Goal: Information Seeking & Learning: Learn about a topic

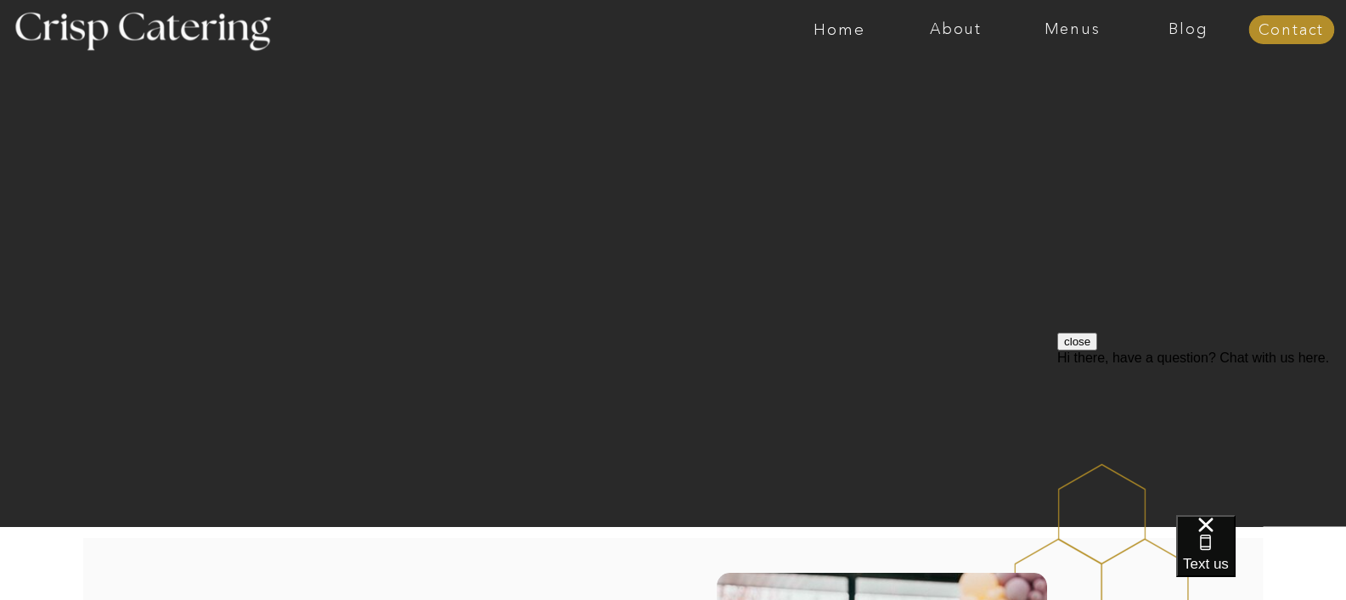
click at [1097, 351] on button "close" at bounding box center [1077, 342] width 40 height 18
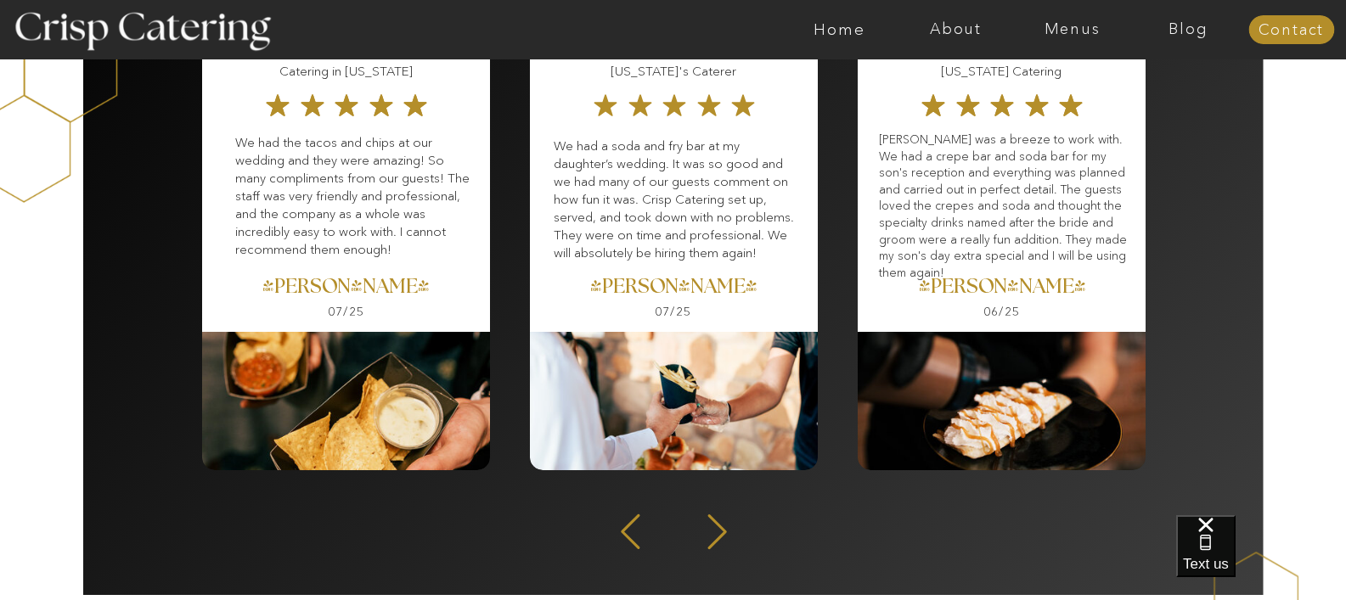
scroll to position [2293, 0]
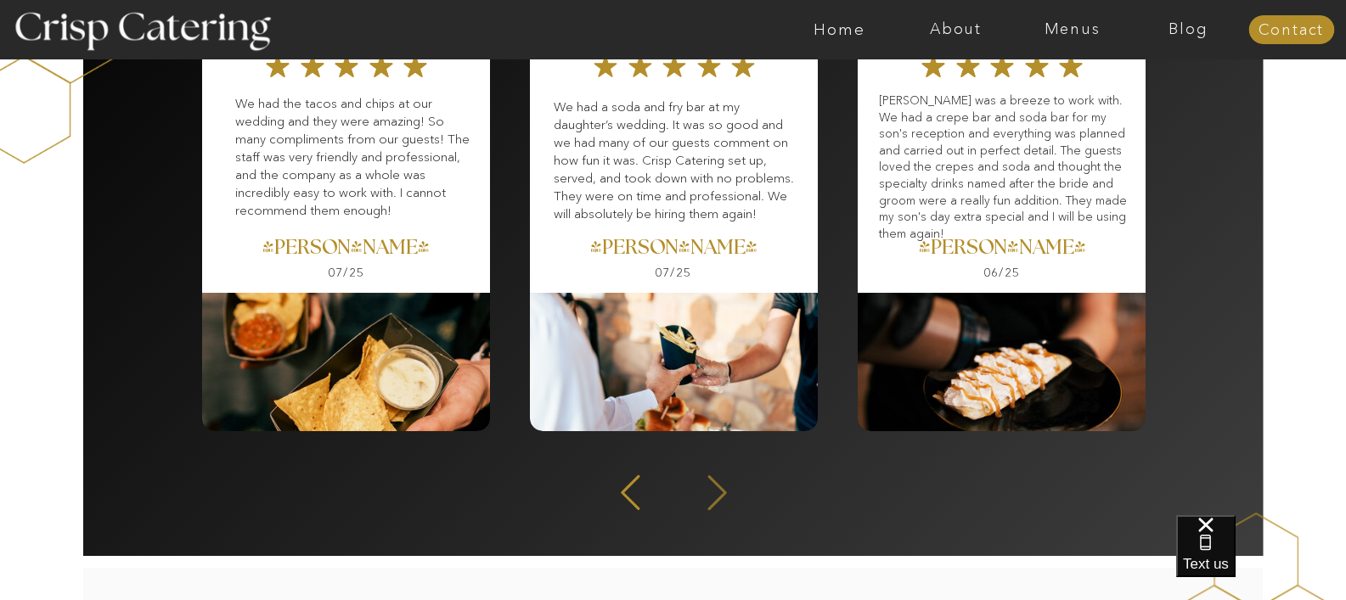
click at [717, 501] on icon at bounding box center [716, 493] width 19 height 35
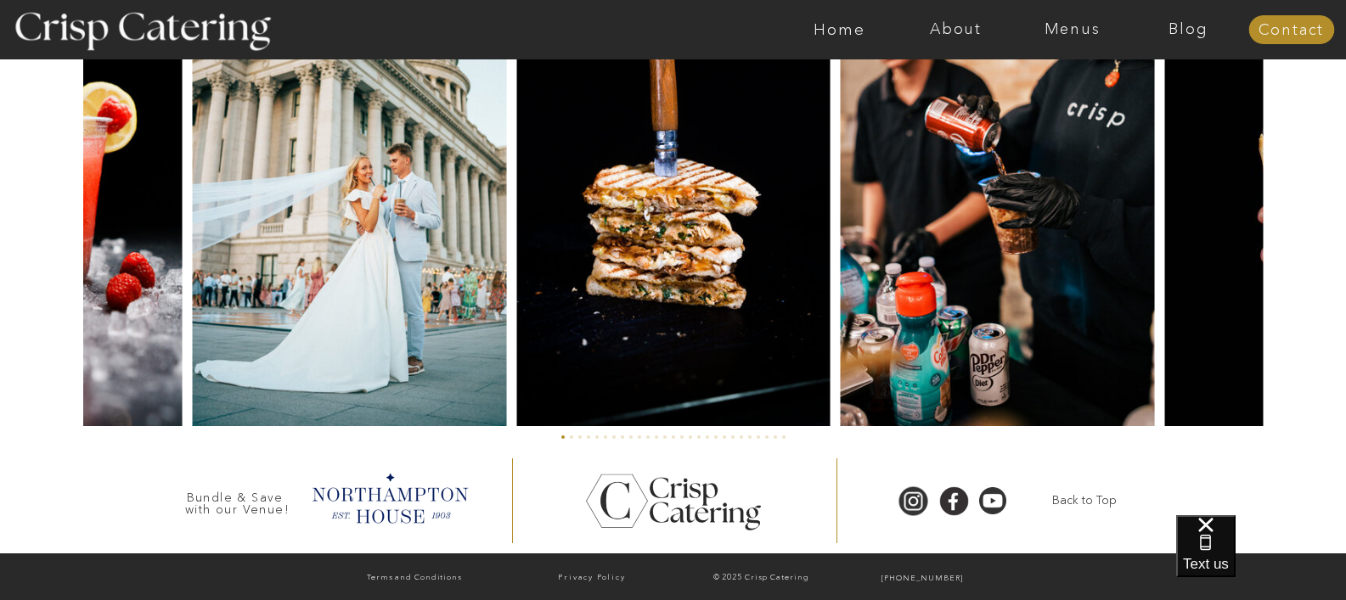
scroll to position [4088, 0]
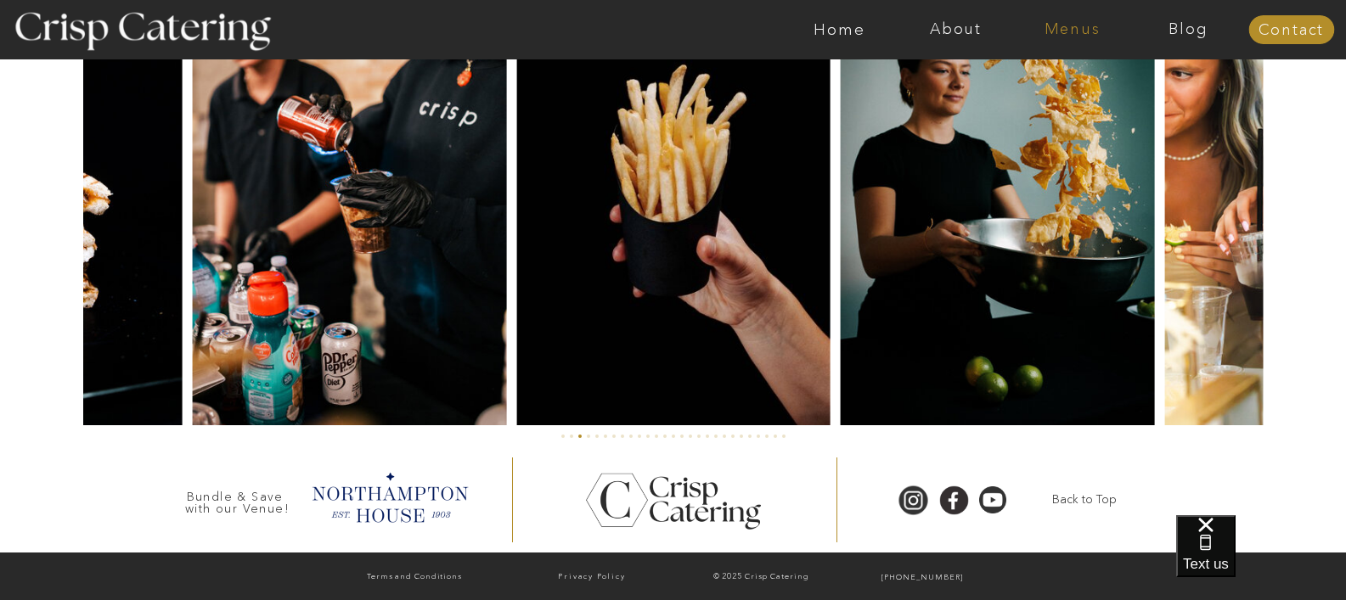
click at [1083, 31] on nav "Menus" at bounding box center [1072, 29] width 116 height 17
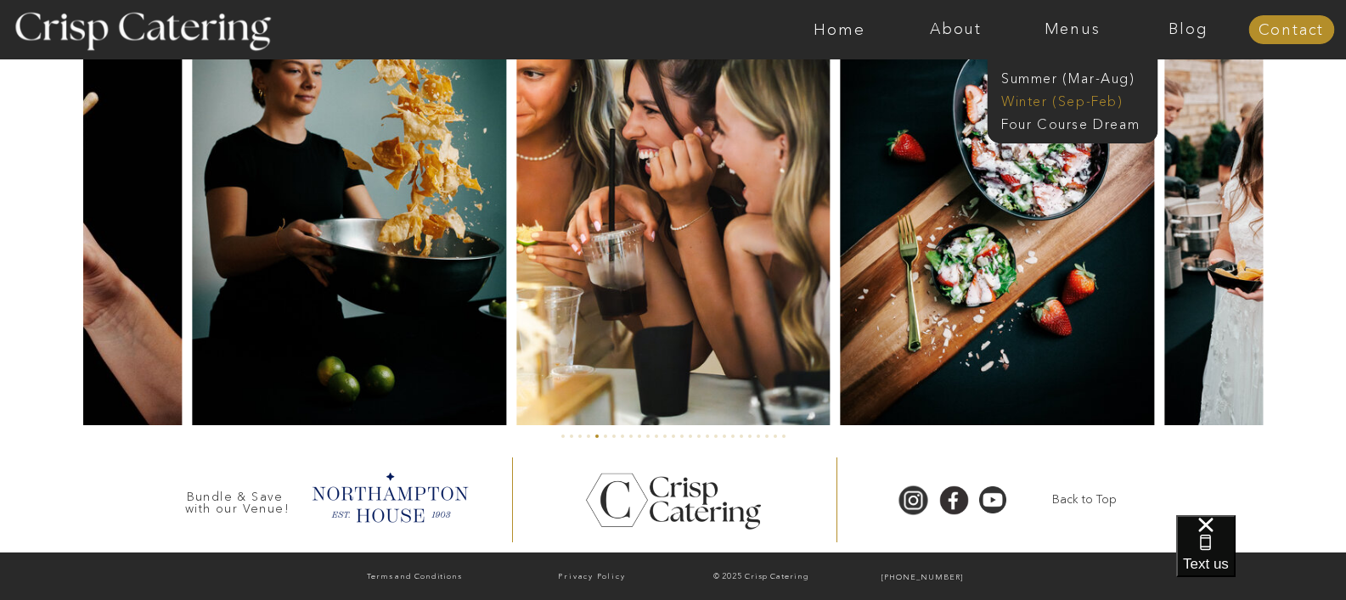
click at [1068, 99] on nav "Winter (Sep-Feb)" at bounding box center [1070, 100] width 139 height 16
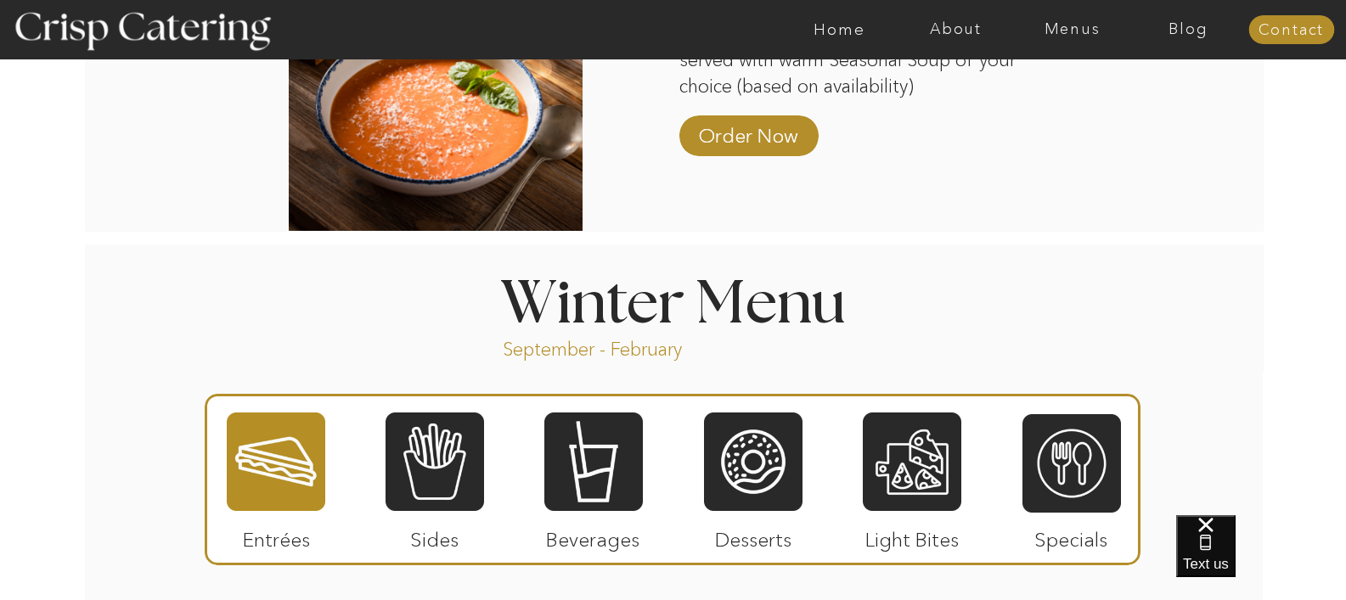
scroll to position [1699, 0]
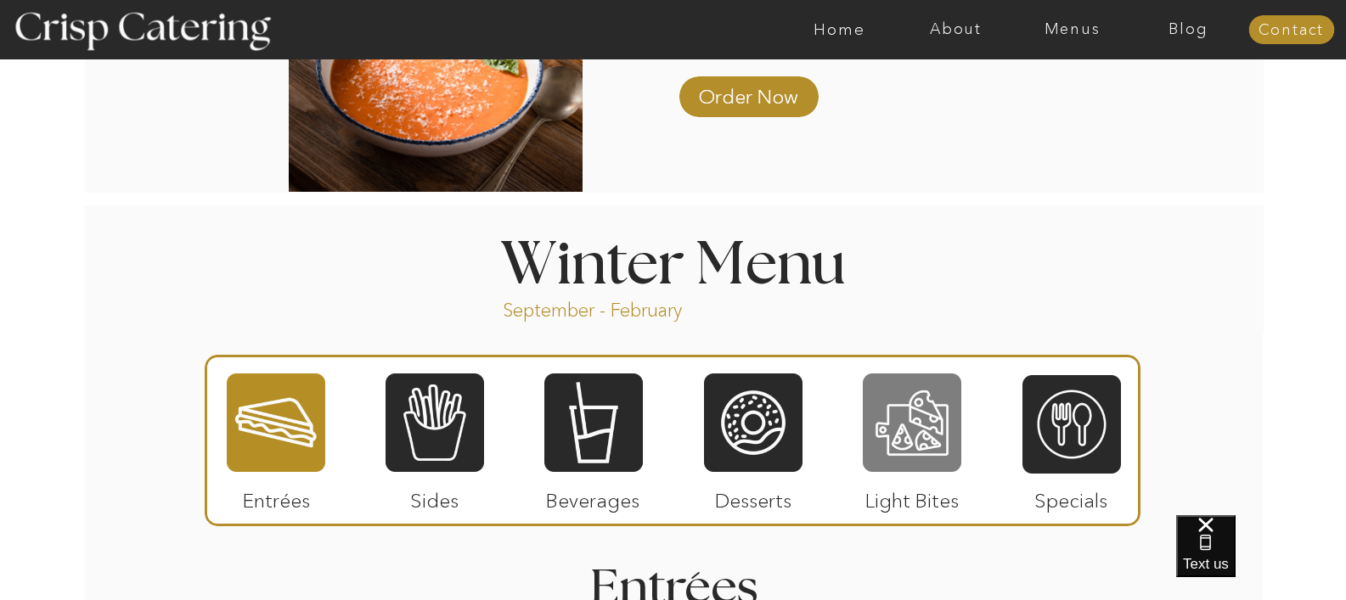
click at [910, 409] on div at bounding box center [912, 423] width 99 height 102
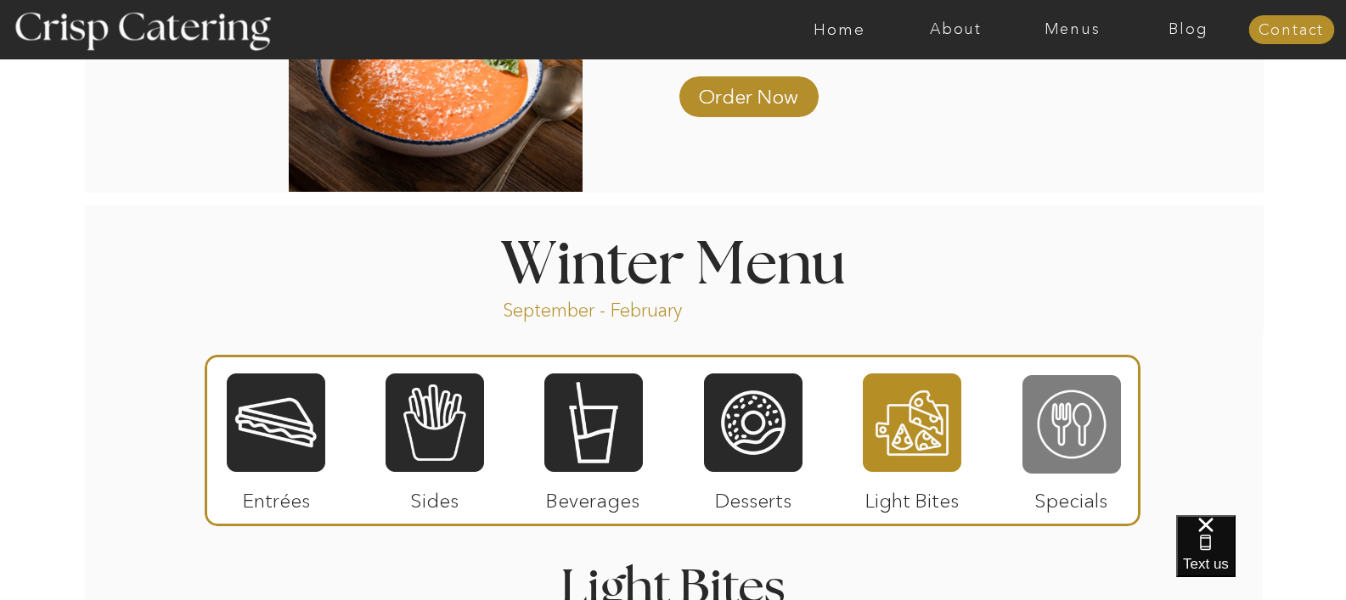
click at [1081, 409] on div at bounding box center [1072, 425] width 99 height 102
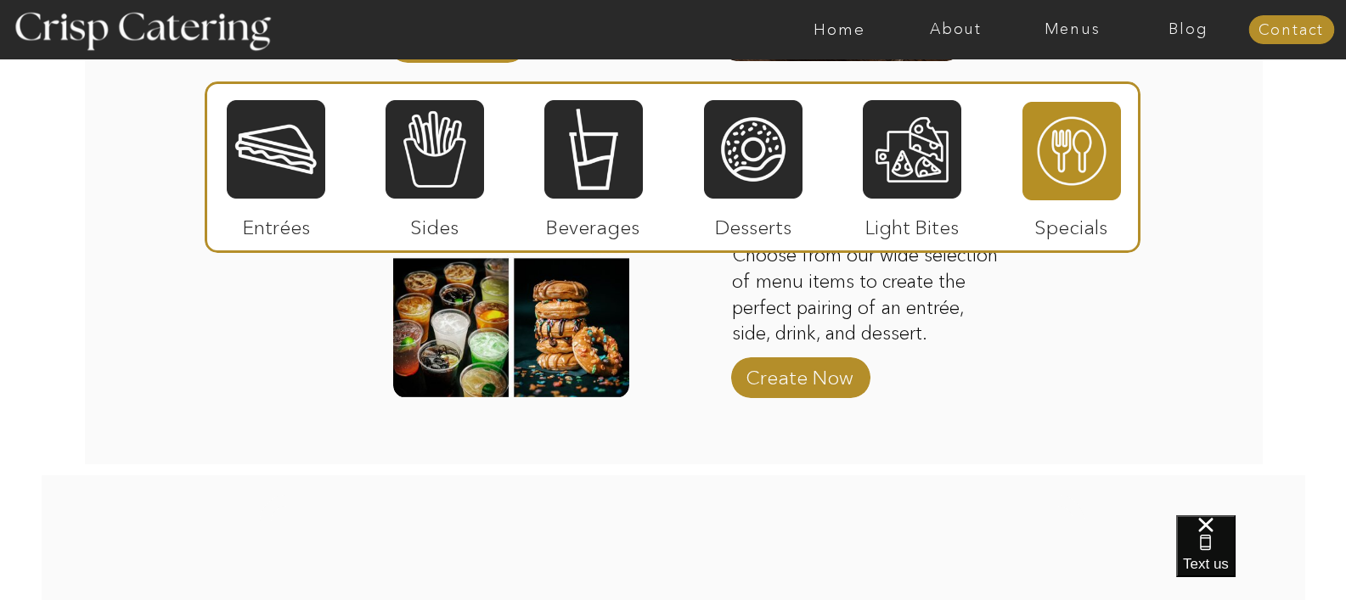
scroll to position [2378, 0]
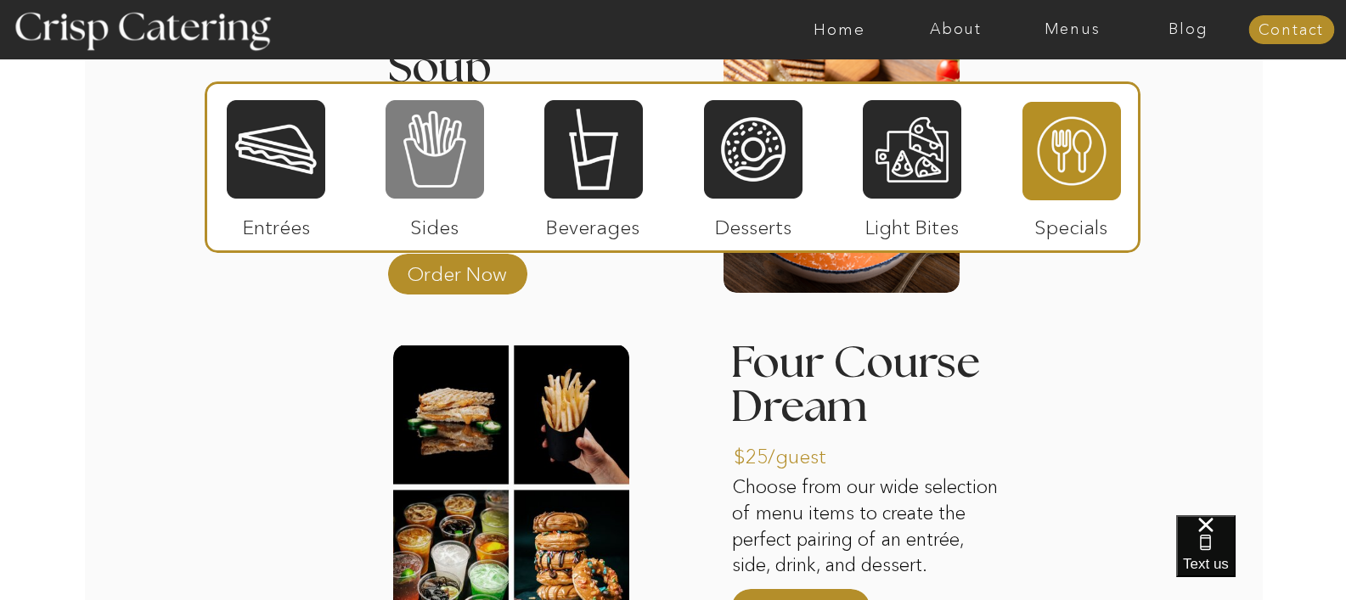
click at [431, 155] on div at bounding box center [435, 150] width 99 height 102
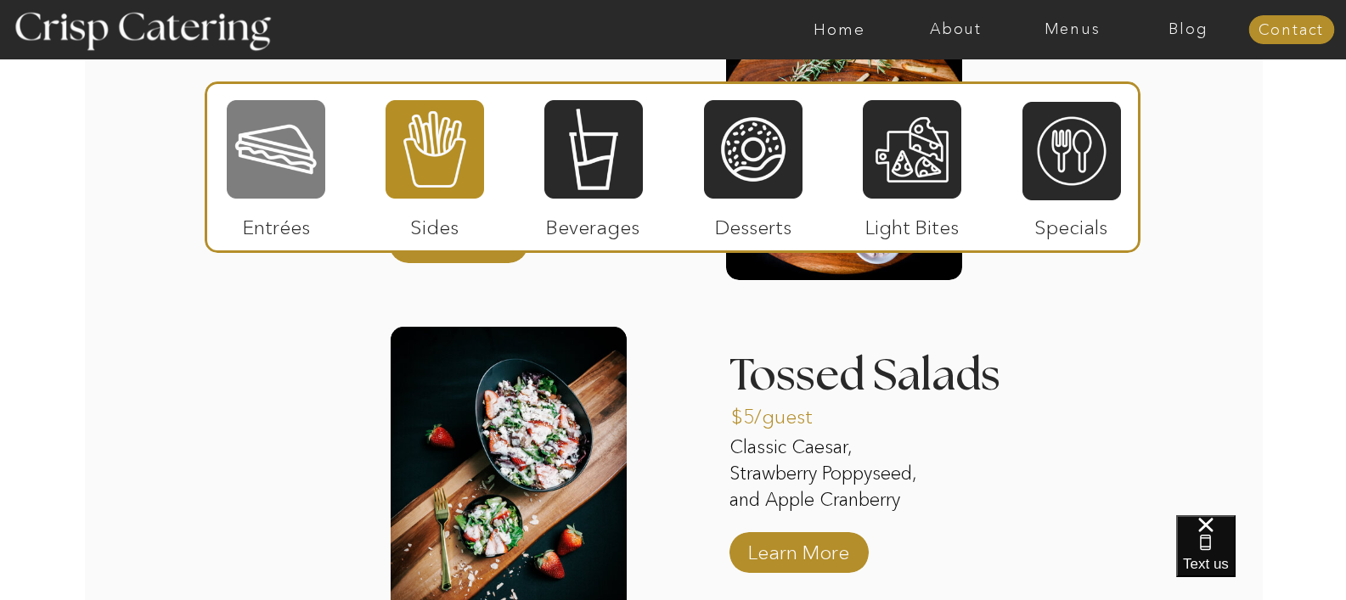
click at [279, 161] on div at bounding box center [276, 150] width 99 height 102
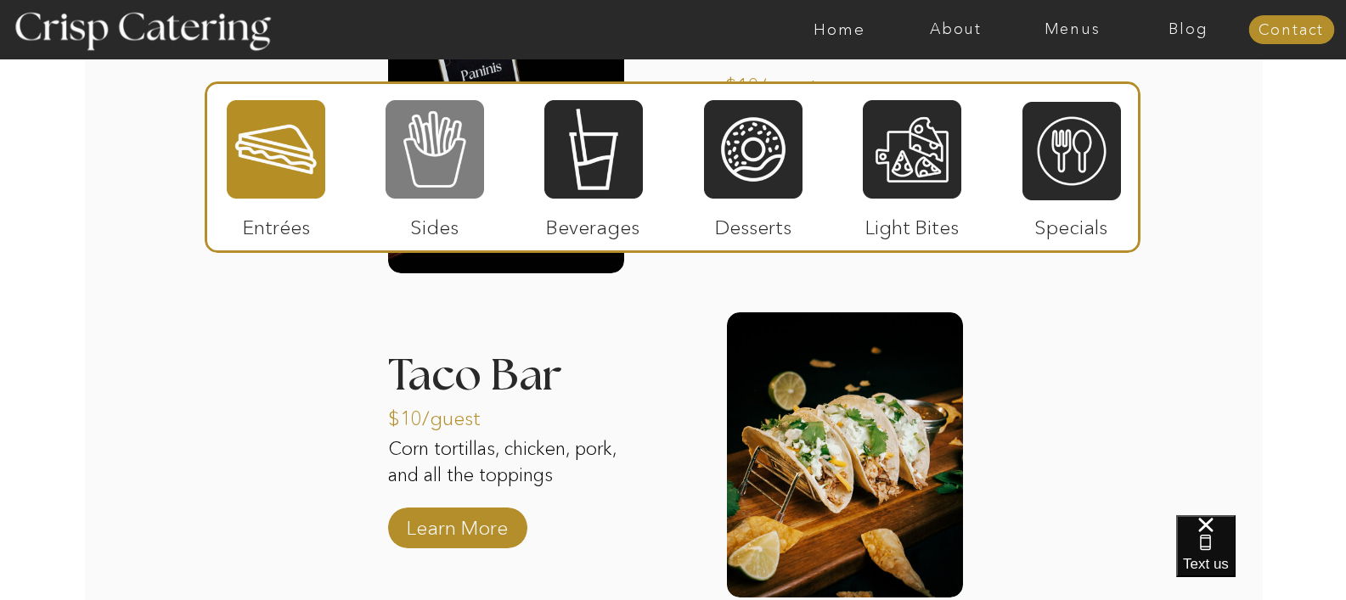
click at [460, 159] on div at bounding box center [435, 150] width 99 height 102
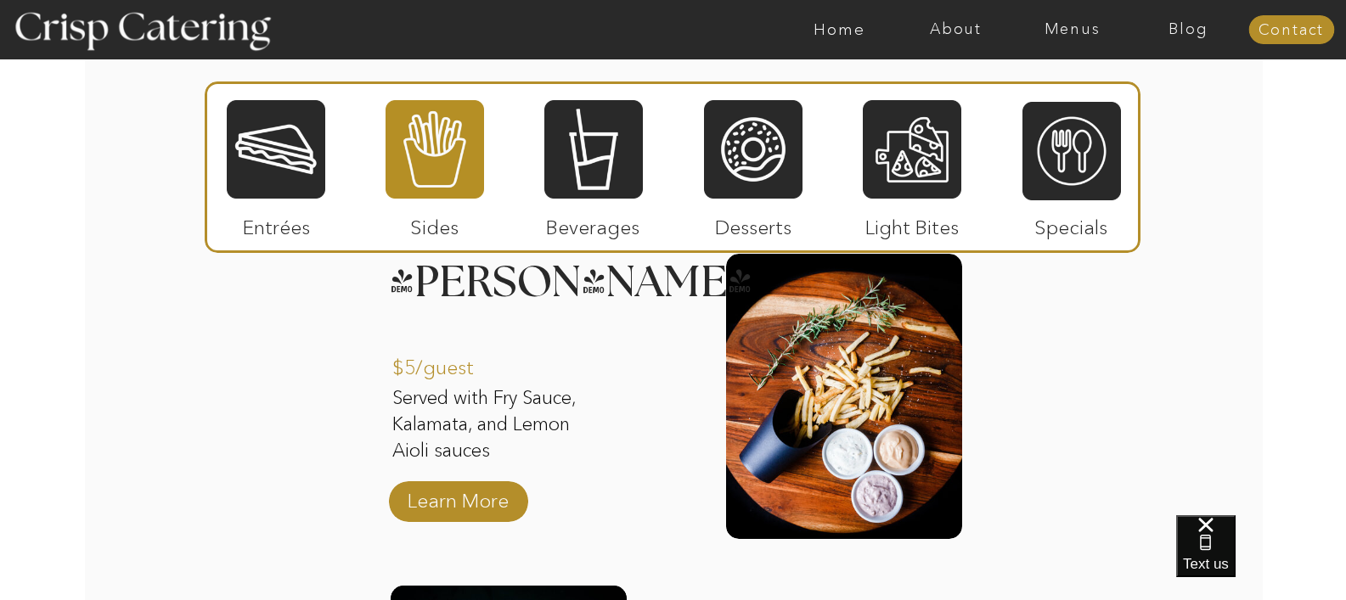
scroll to position [2111, 0]
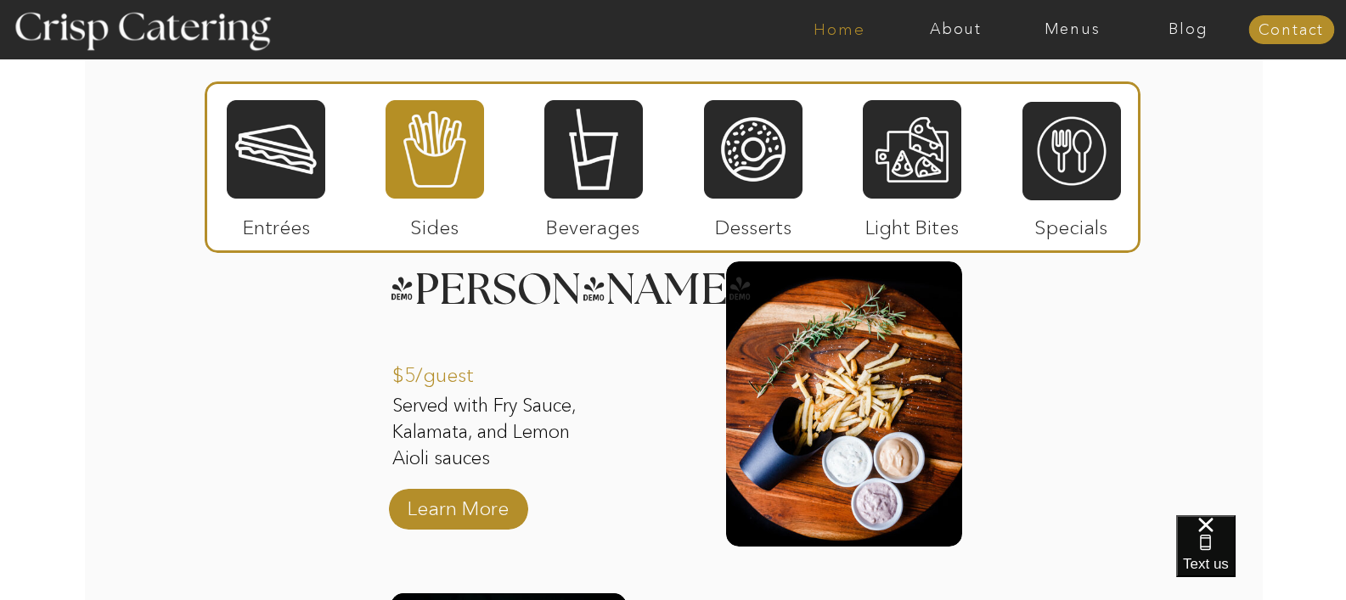
click at [859, 30] on nav "Home" at bounding box center [839, 29] width 116 height 17
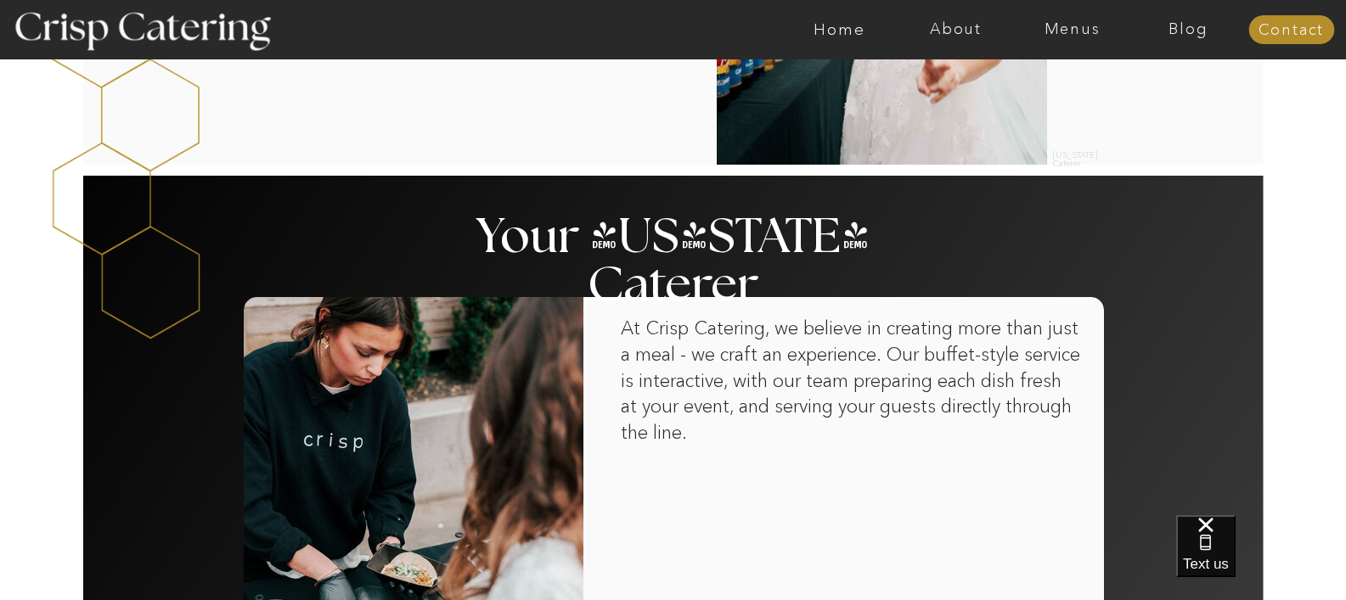
scroll to position [1019, 0]
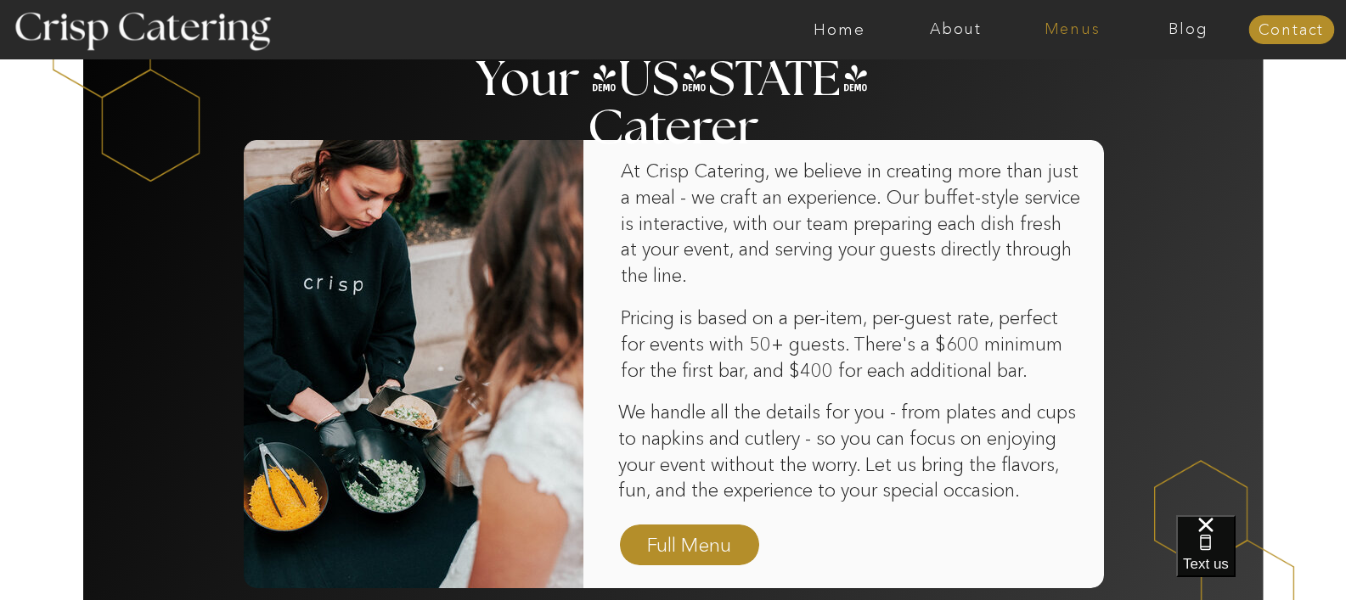
click at [1058, 37] on nav "Menus" at bounding box center [1072, 29] width 116 height 17
click at [1046, 97] on nav "Winter (Sep-Feb)" at bounding box center [1070, 100] width 139 height 16
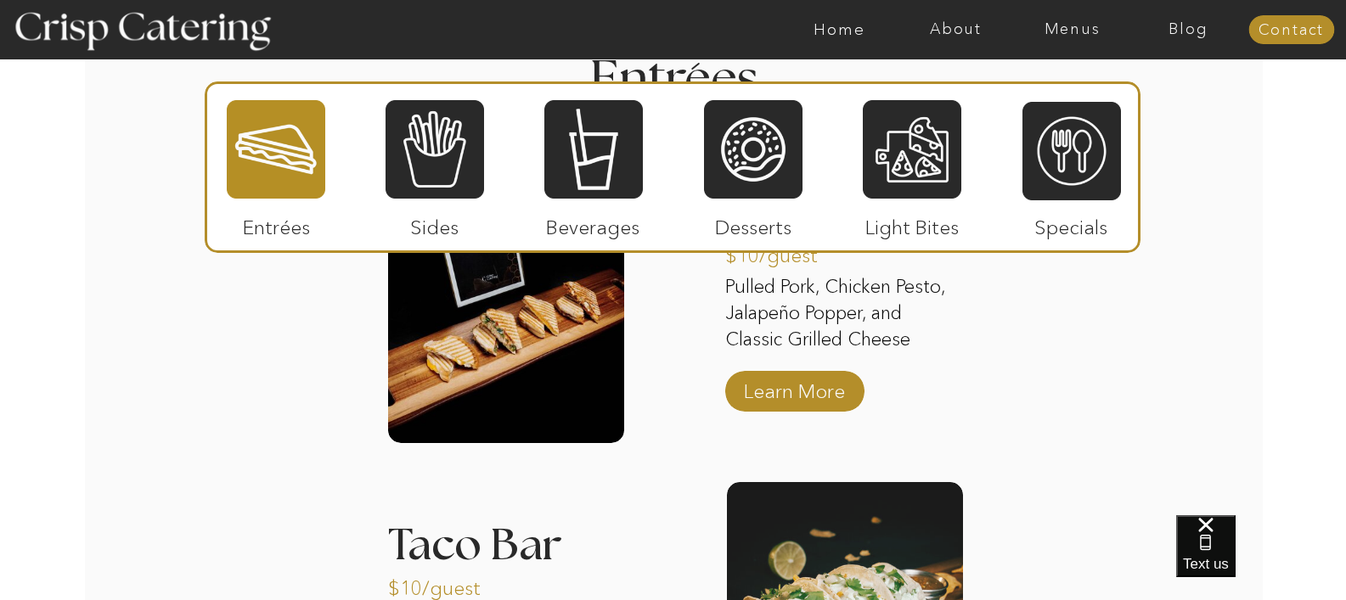
scroll to position [1869, 0]
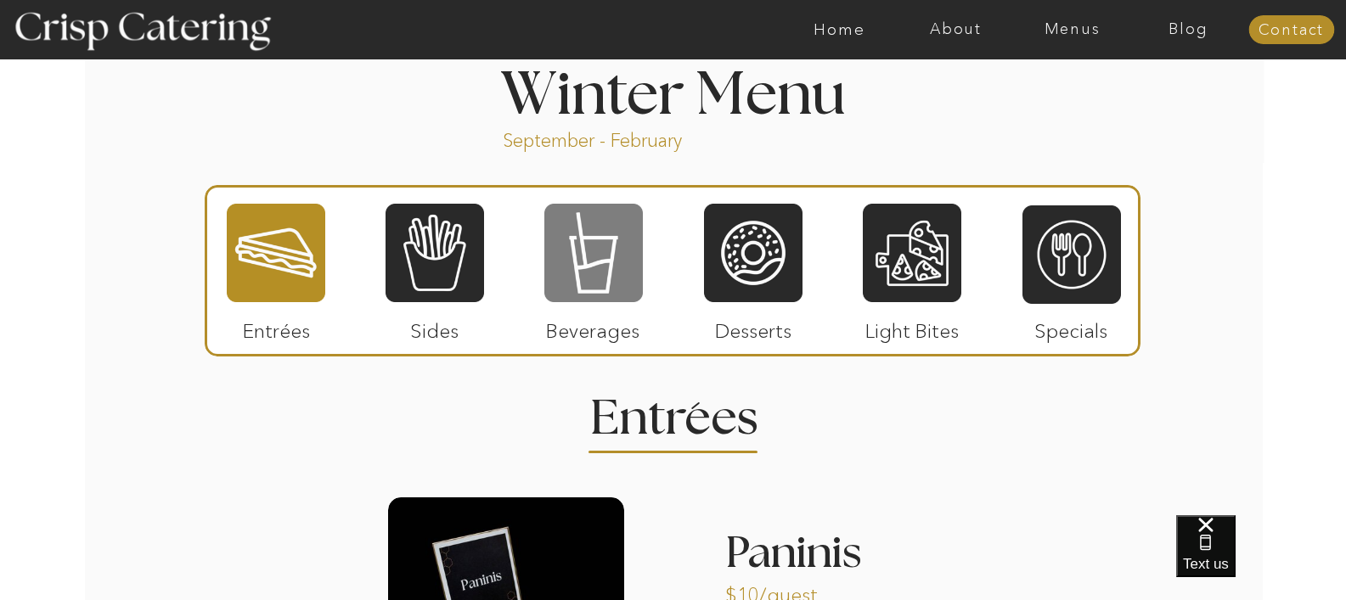
click at [595, 277] on div at bounding box center [593, 253] width 99 height 102
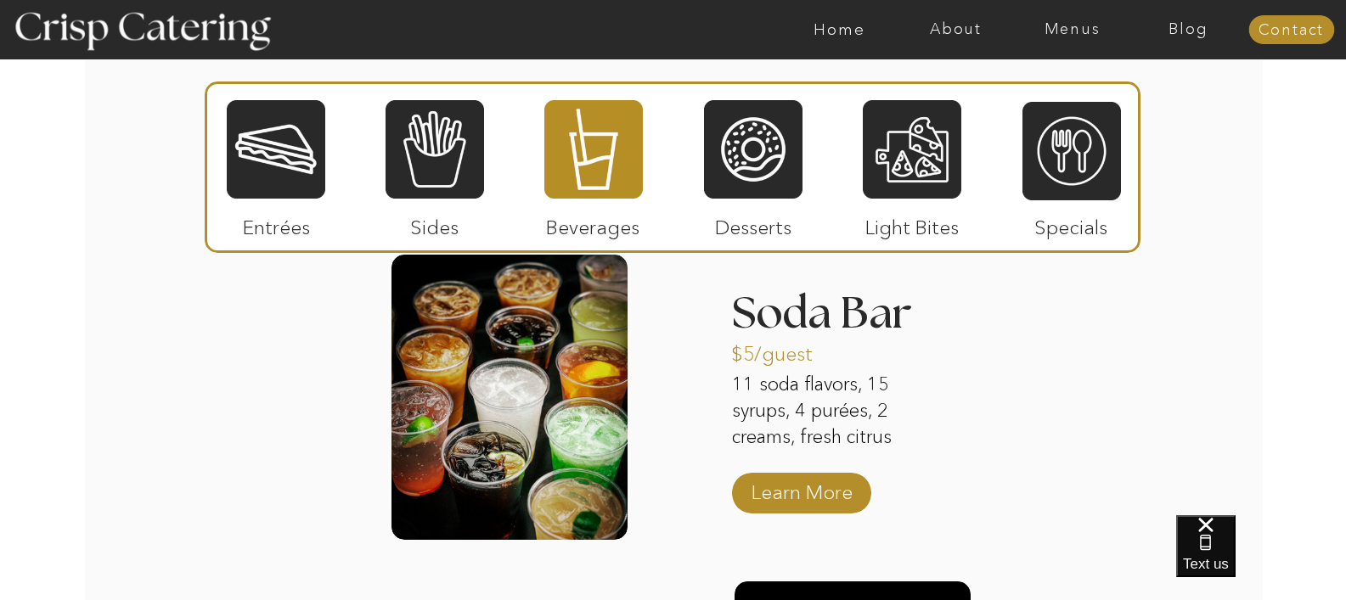
scroll to position [2123, 0]
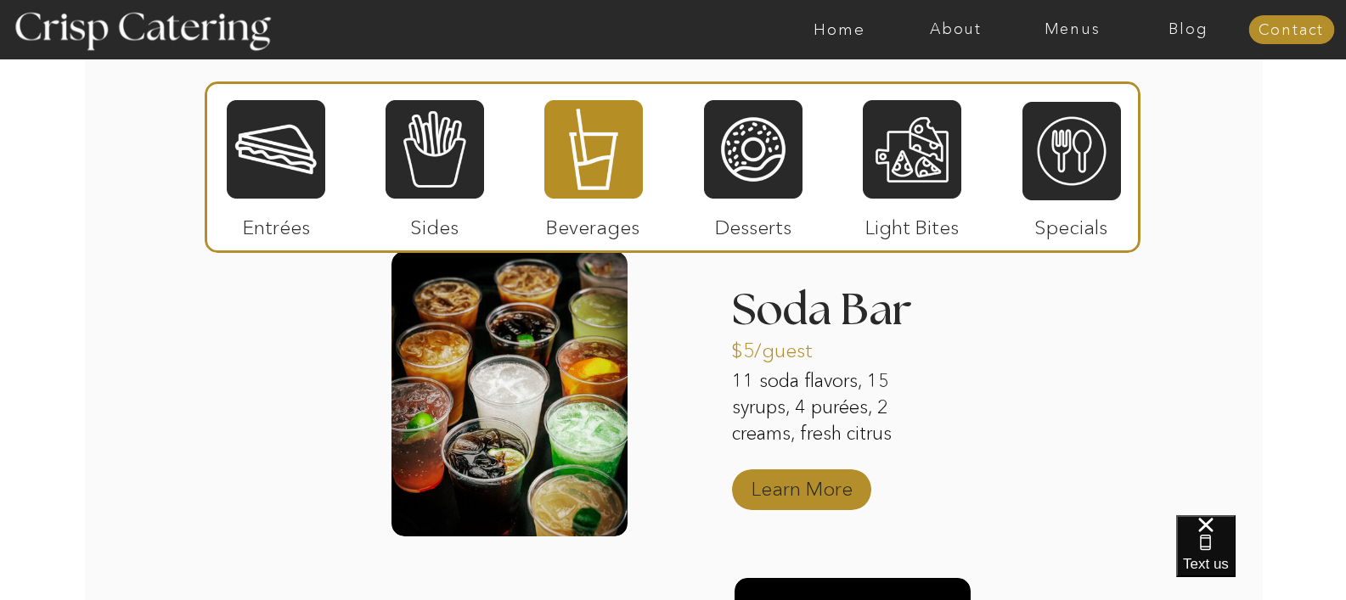
click at [765, 495] on p "Learn More" at bounding box center [802, 484] width 113 height 49
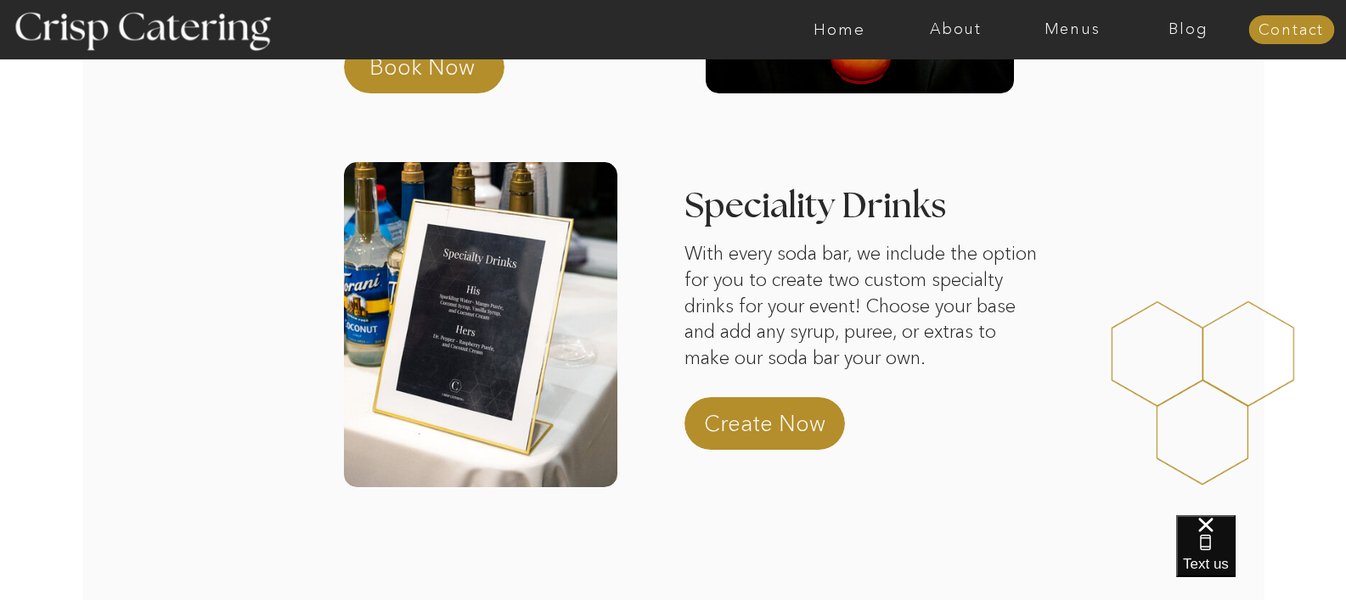
scroll to position [255, 0]
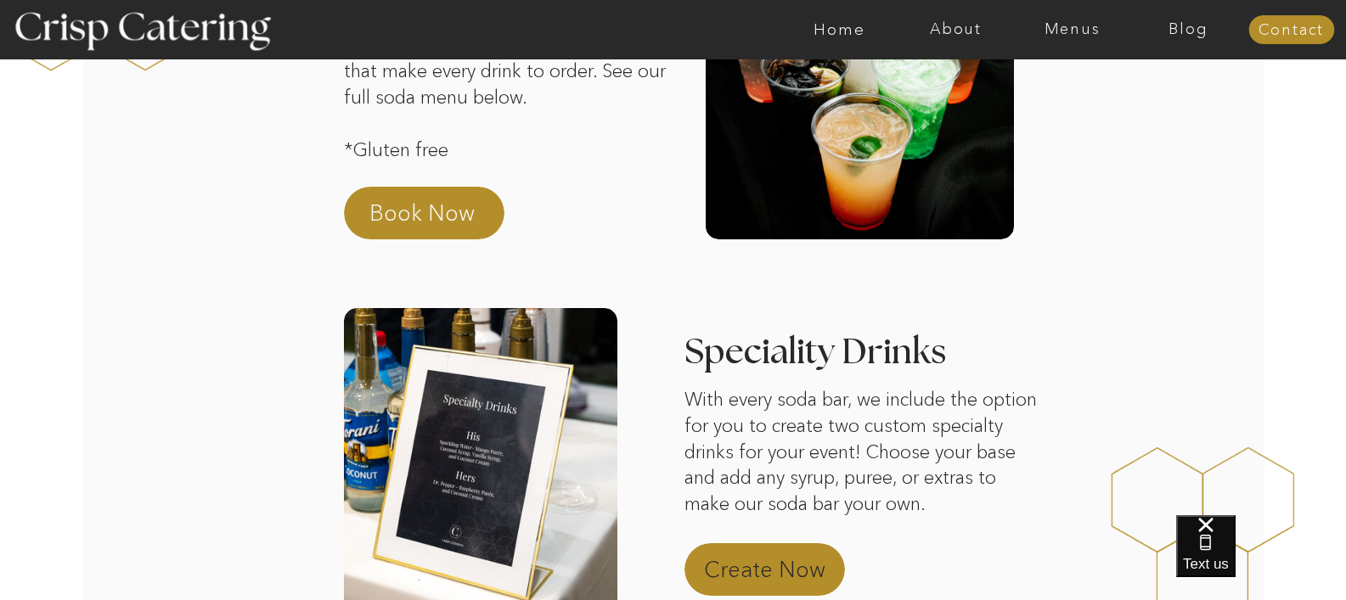
click at [820, 561] on p "Create Now" at bounding box center [778, 575] width 149 height 41
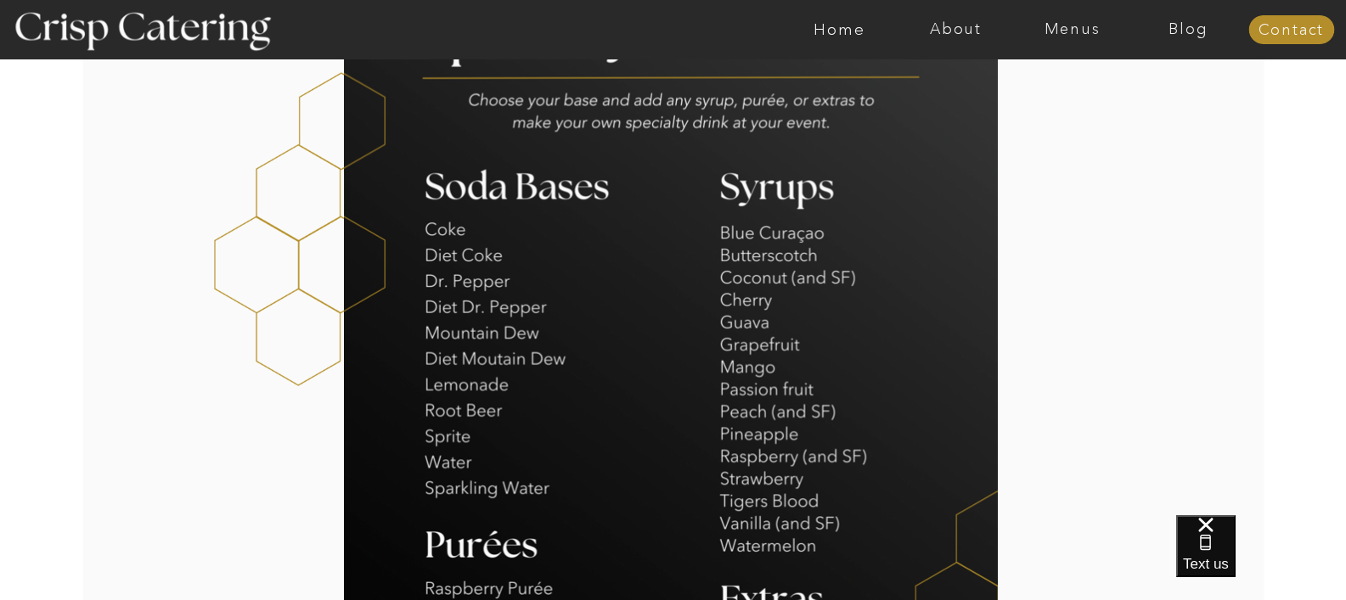
scroll to position [510, 0]
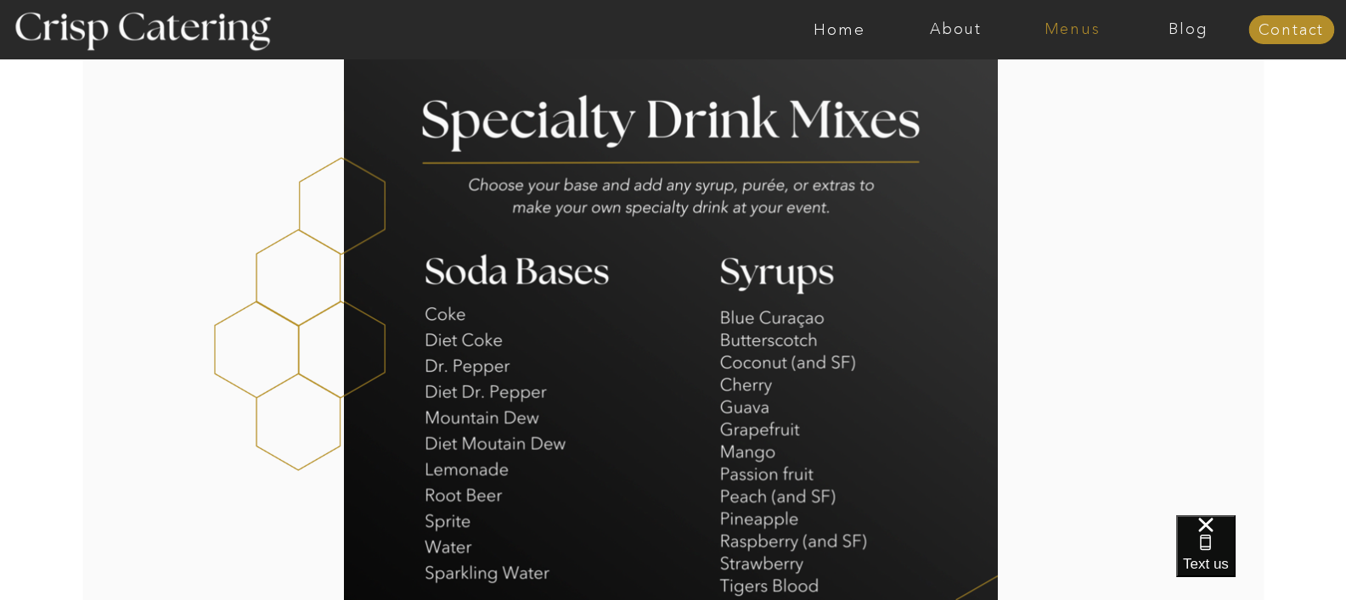
click at [1077, 31] on nav "Menus" at bounding box center [1072, 29] width 116 height 17
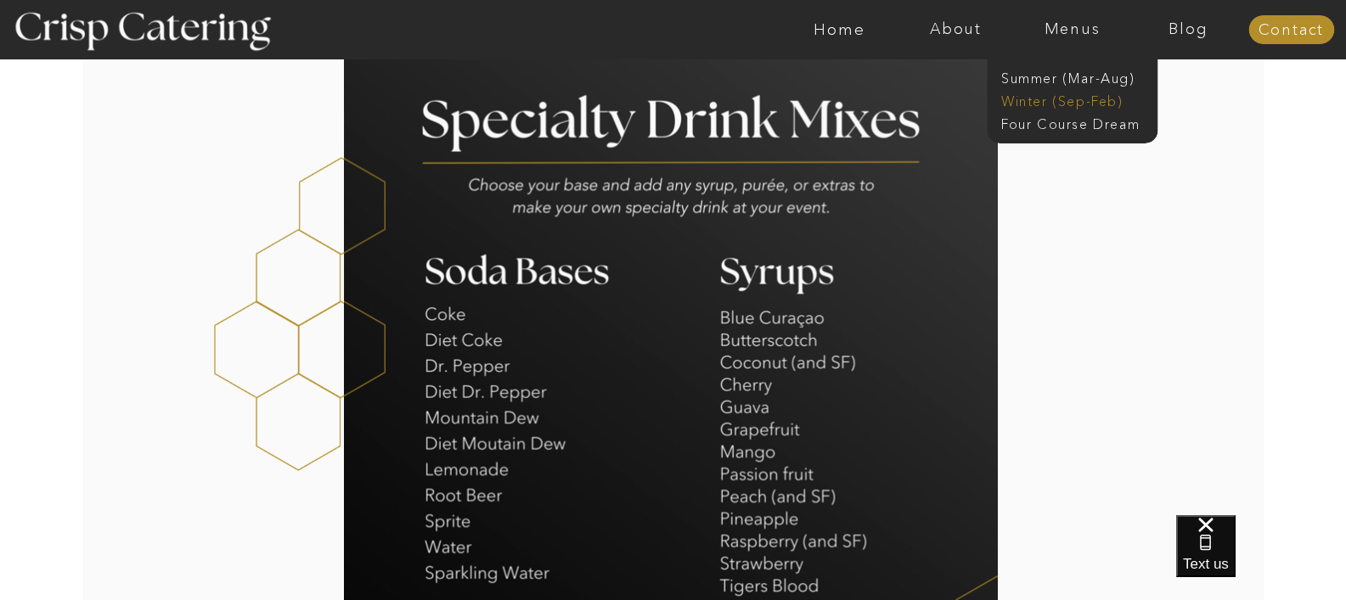
click at [1056, 98] on nav "Winter (Sep-Feb)" at bounding box center [1070, 100] width 139 height 16
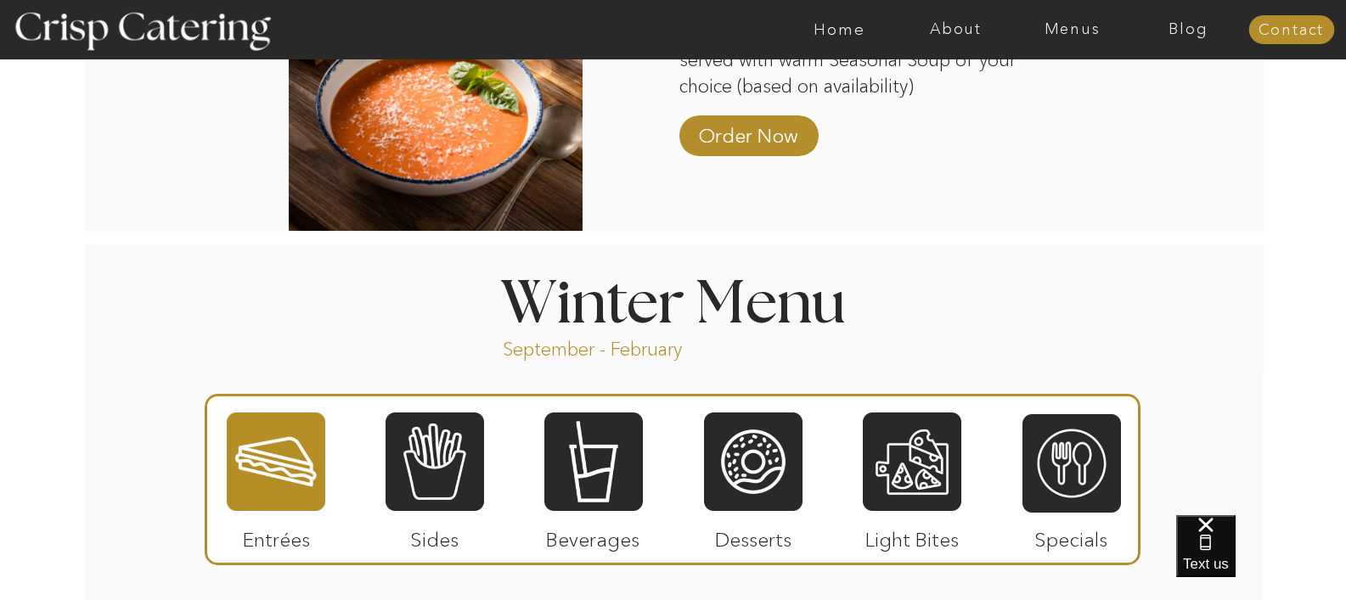
scroll to position [1869, 0]
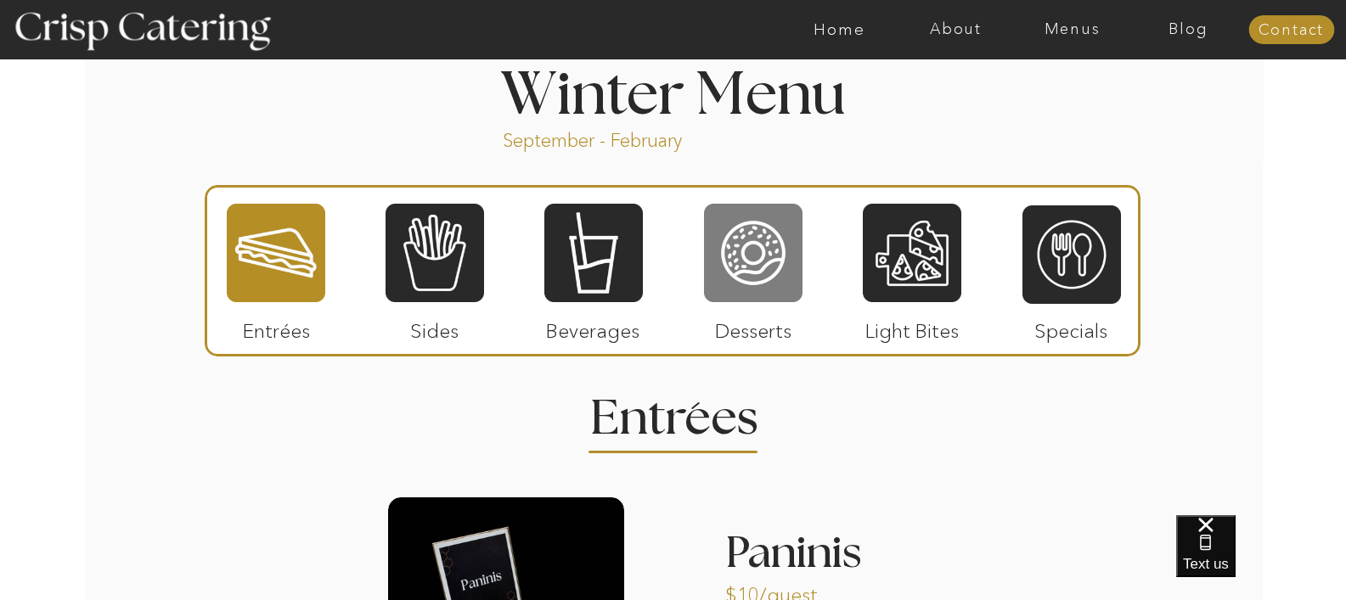
click at [745, 280] on div at bounding box center [753, 253] width 99 height 102
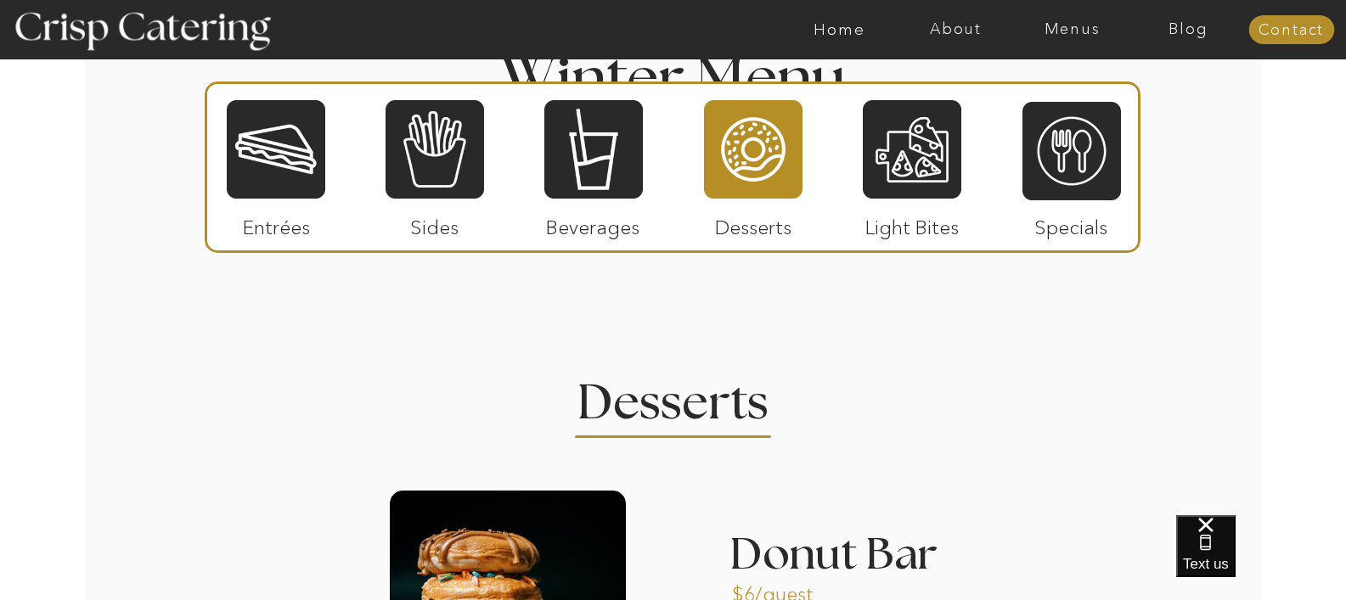
scroll to position [1784, 0]
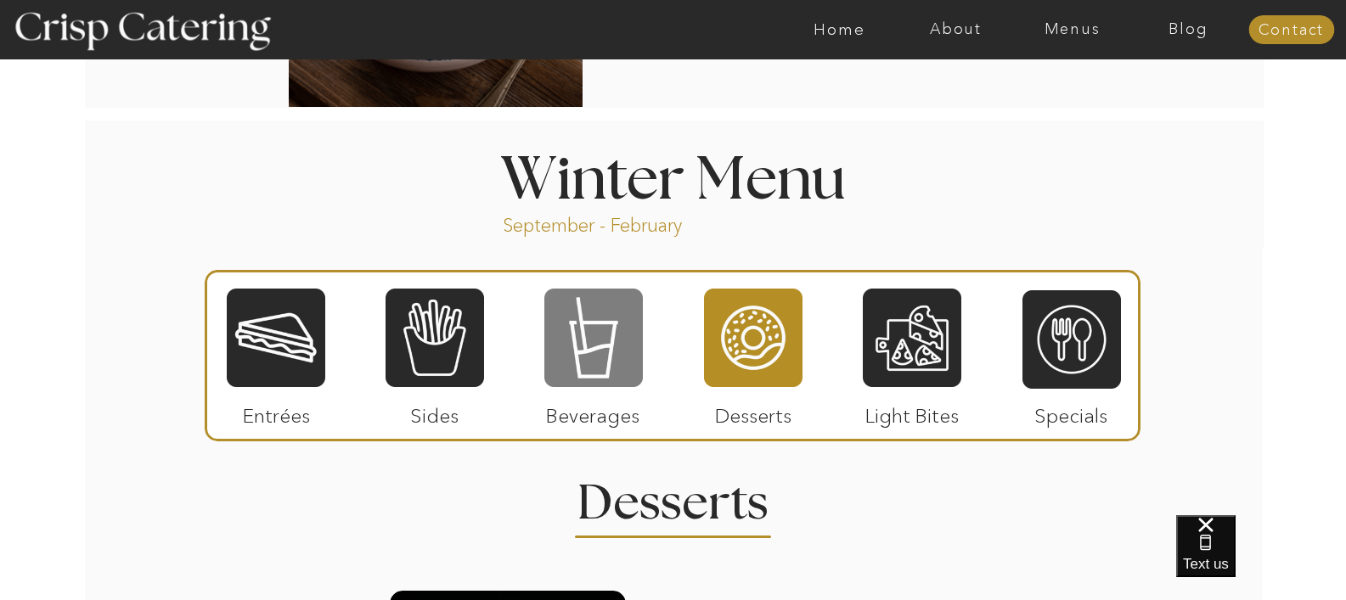
click at [580, 352] on div at bounding box center [593, 338] width 99 height 102
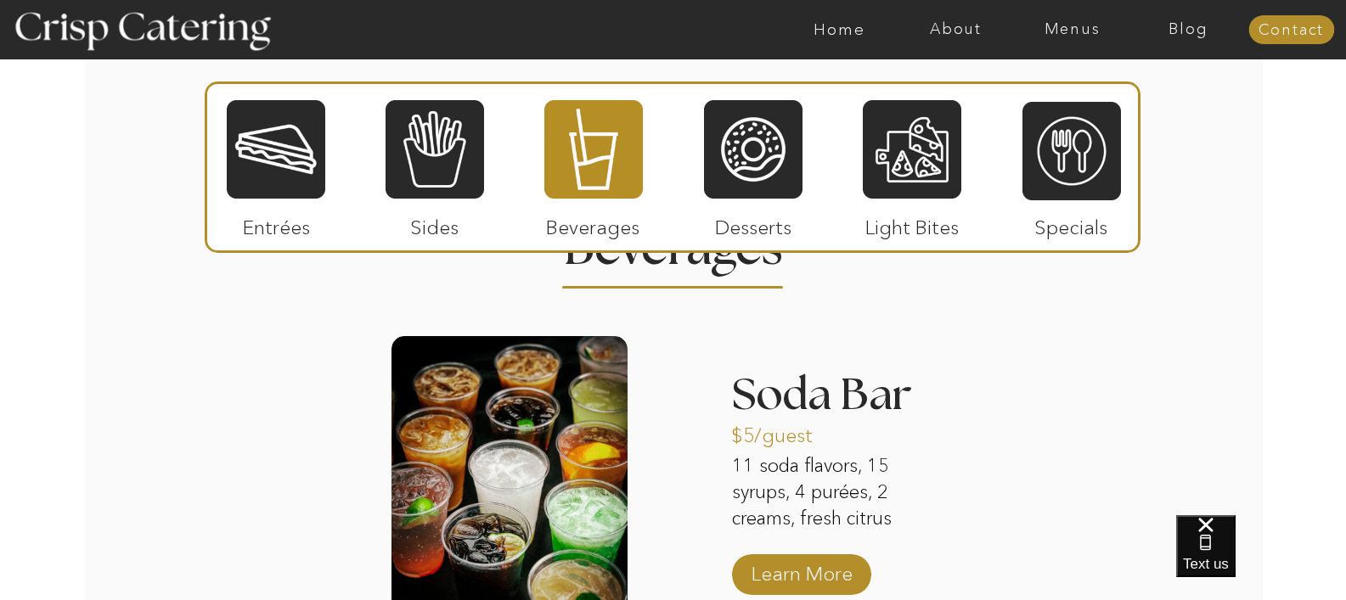
scroll to position [2123, 0]
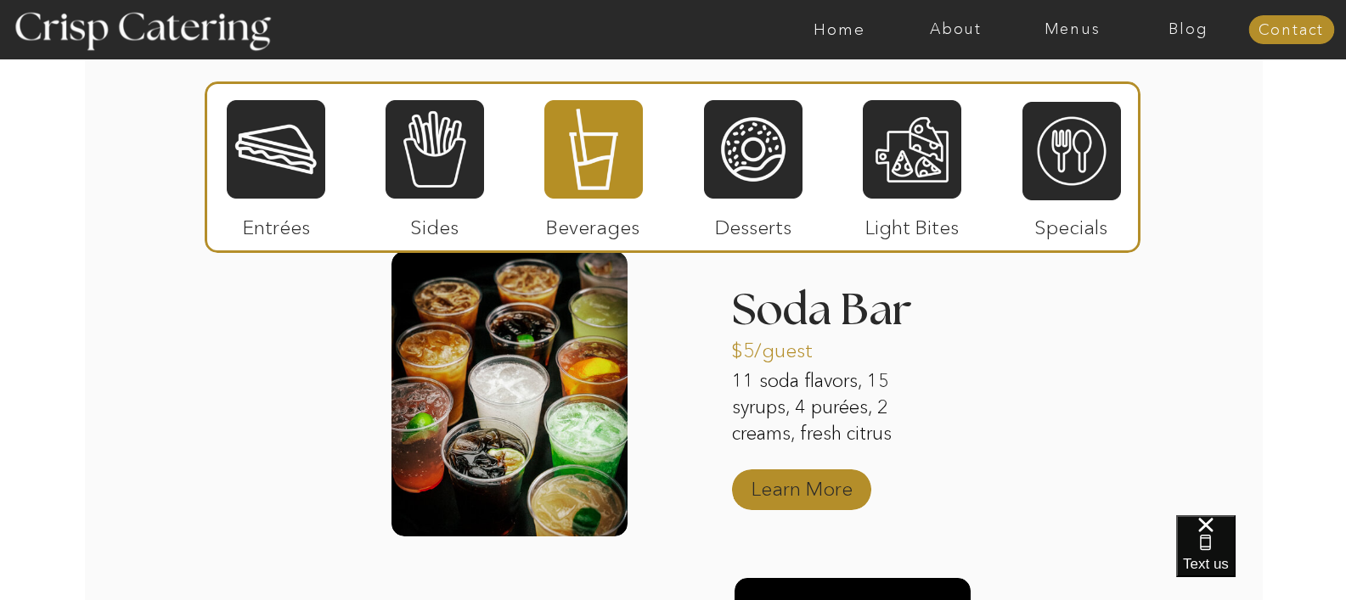
click at [848, 496] on p "Learn More" at bounding box center [802, 484] width 113 height 49
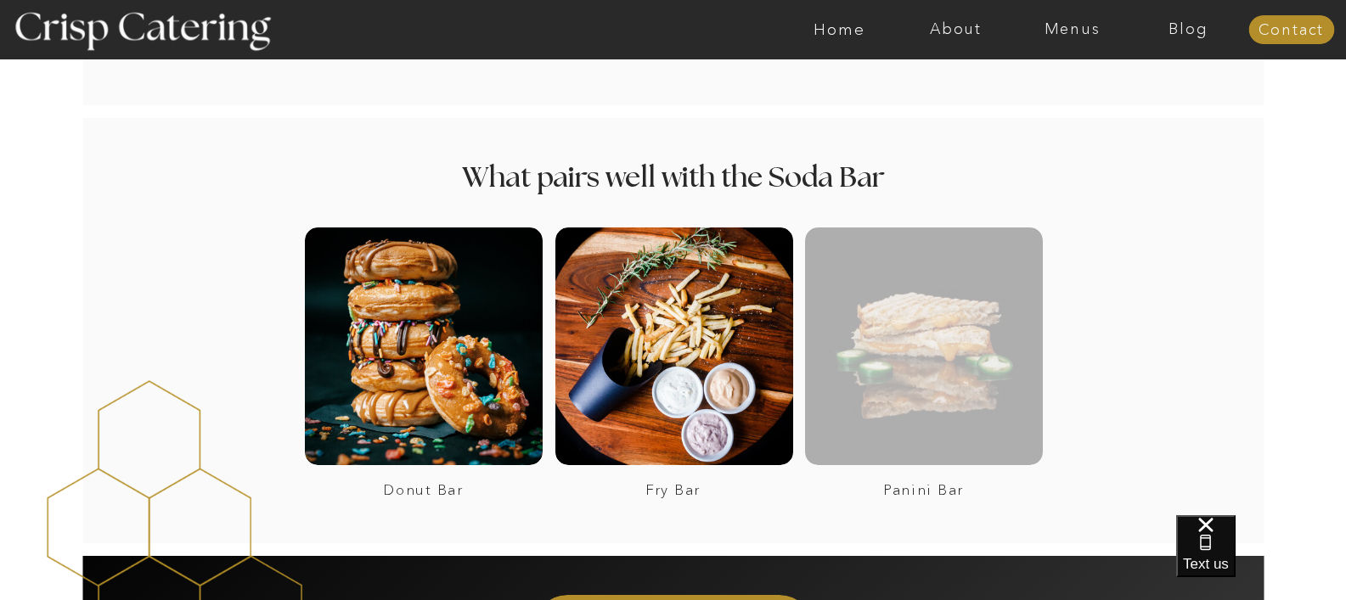
scroll to position [2293, 0]
